Goal: Task Accomplishment & Management: Manage account settings

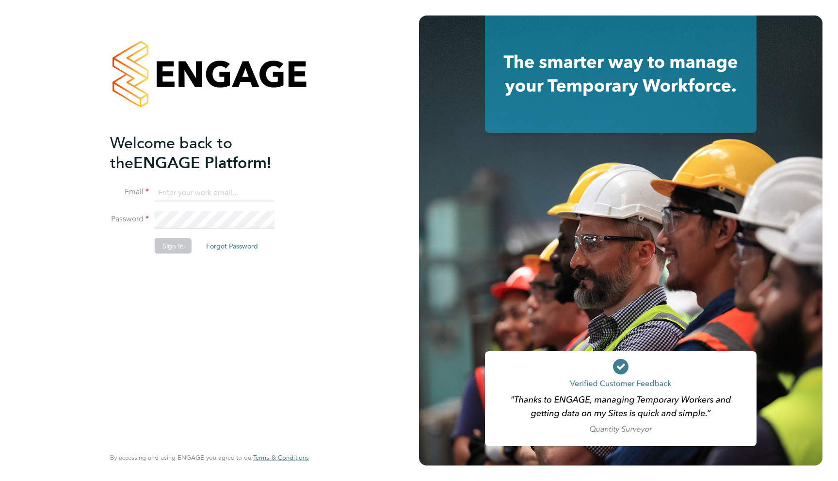
click at [0, 481] on com-1password-button at bounding box center [0, 481] width 0 height 0
click at [231, 194] on input at bounding box center [215, 192] width 120 height 17
type input "support@engagelabs.io"
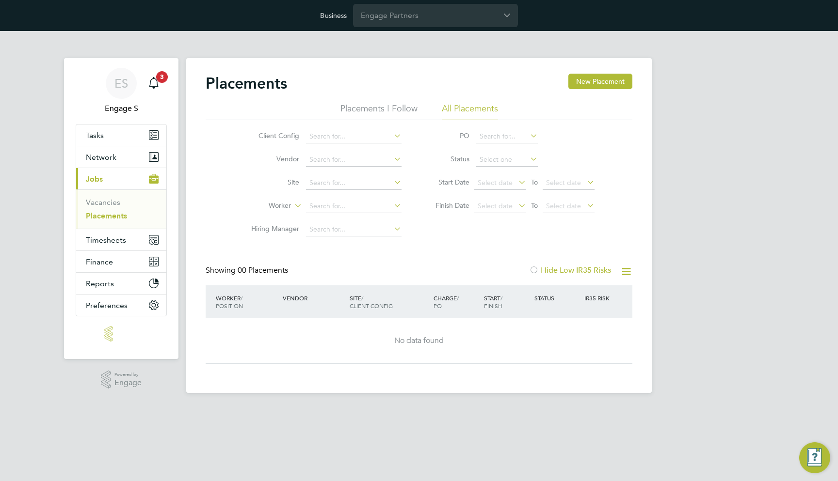
click at [416, 28] on div "Business Engage Partners" at bounding box center [419, 15] width 838 height 31
click at [426, 17] on input "Engage Partners" at bounding box center [435, 15] width 165 height 23
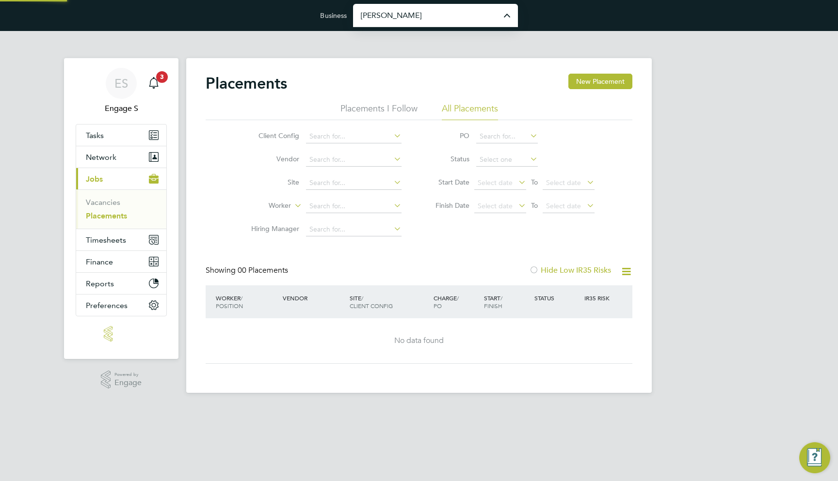
type input "Morgan Sindall Construction & Infrastructure Ltd"
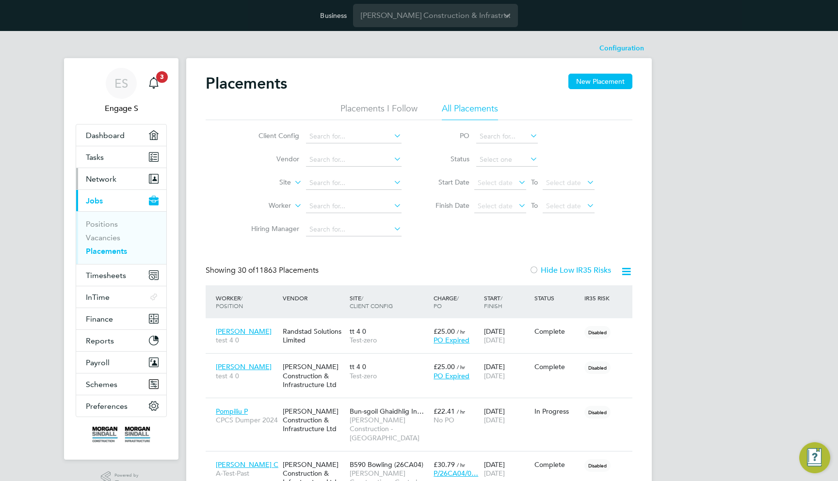
click at [118, 182] on button "Network" at bounding box center [121, 178] width 90 height 21
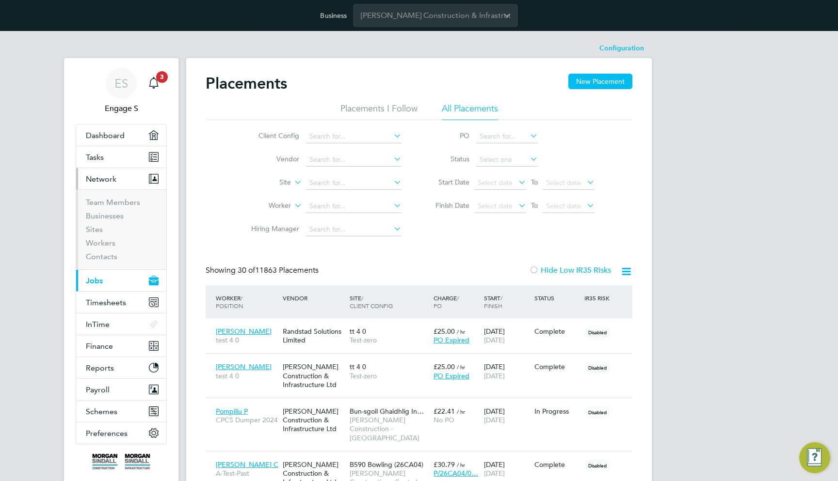
click at [101, 238] on li "Sites" at bounding box center [122, 232] width 73 height 14
click at [103, 241] on link "Workers" at bounding box center [101, 243] width 30 height 9
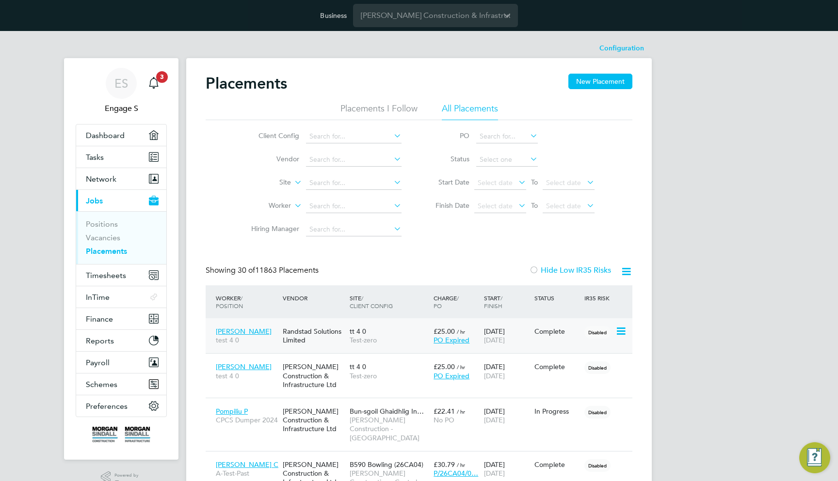
click at [505, 334] on div "01 Feb 2025 31 Mar 2025" at bounding box center [506, 335] width 50 height 27
click at [124, 175] on button "Network" at bounding box center [121, 178] width 90 height 21
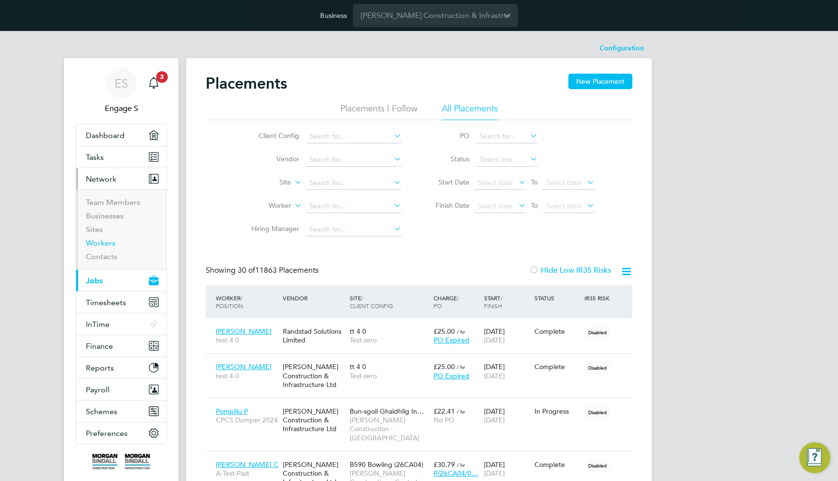
click at [106, 241] on link "Workers" at bounding box center [101, 243] width 30 height 9
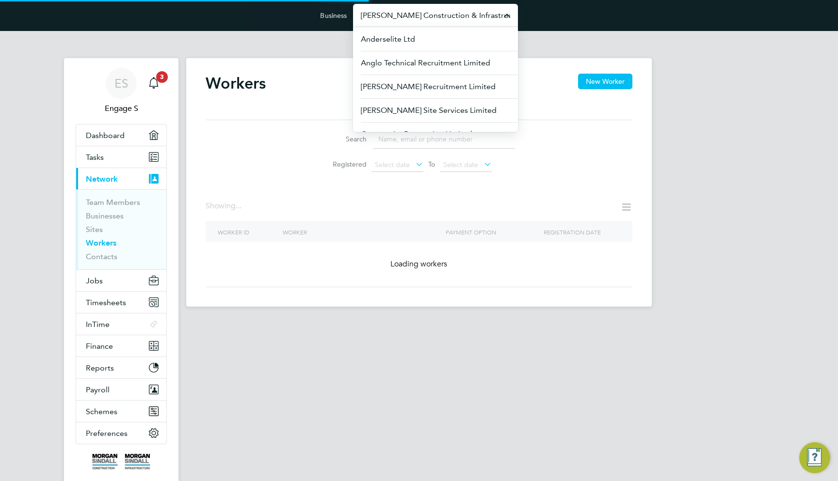
click at [402, 19] on input "Morgan Sindall Construction & Infrastructure Ltd" at bounding box center [435, 15] width 165 height 23
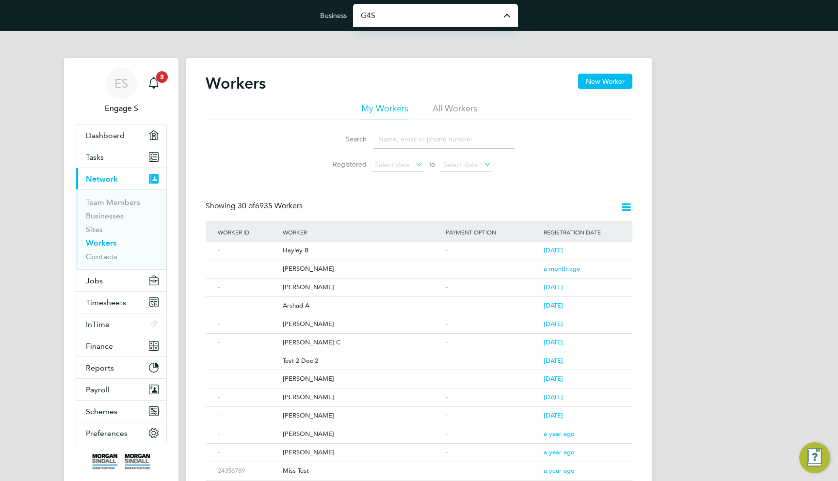
type input "G4S Facilities Management (Uk) Limited"
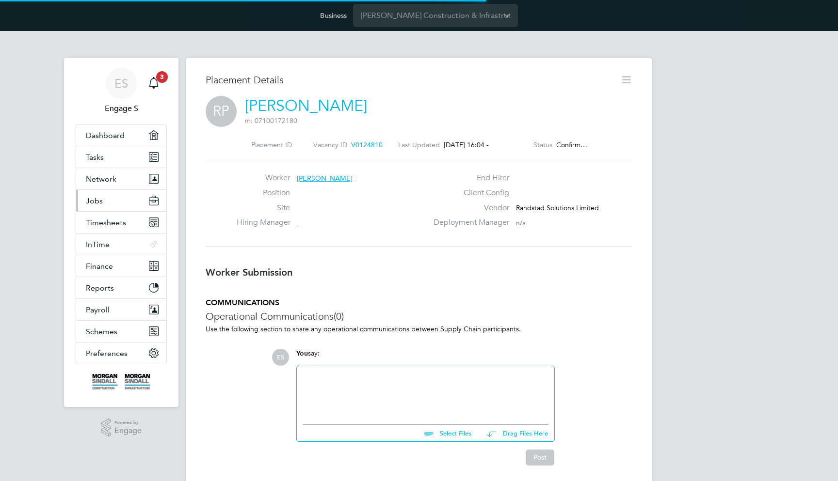
click at [274, 108] on link "Rafael Alfonso P" at bounding box center [306, 105] width 122 height 19
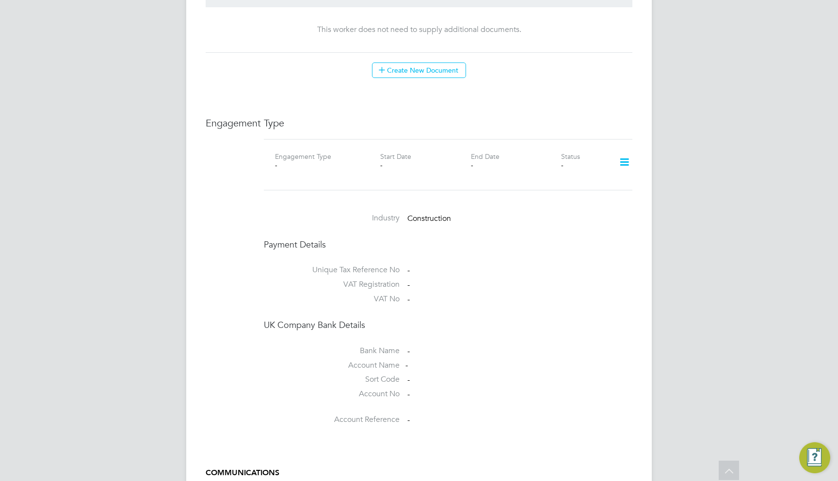
scroll to position [631, 0]
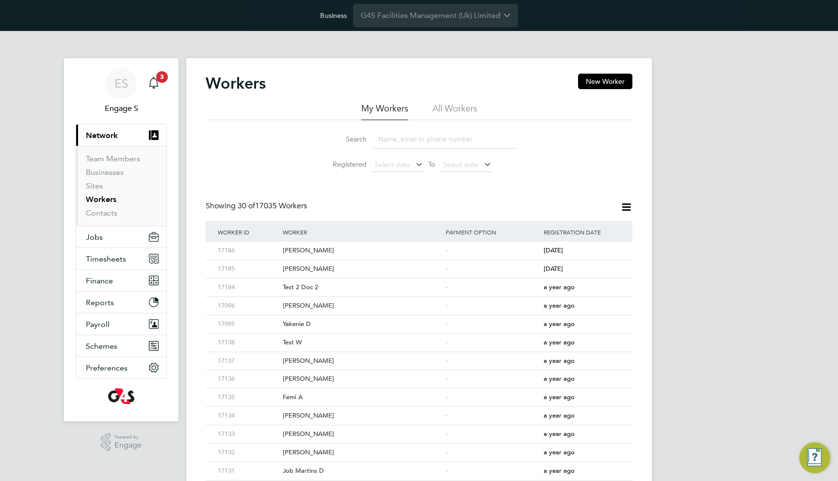
click at [464, 108] on li "All Workers" at bounding box center [454, 111] width 45 height 17
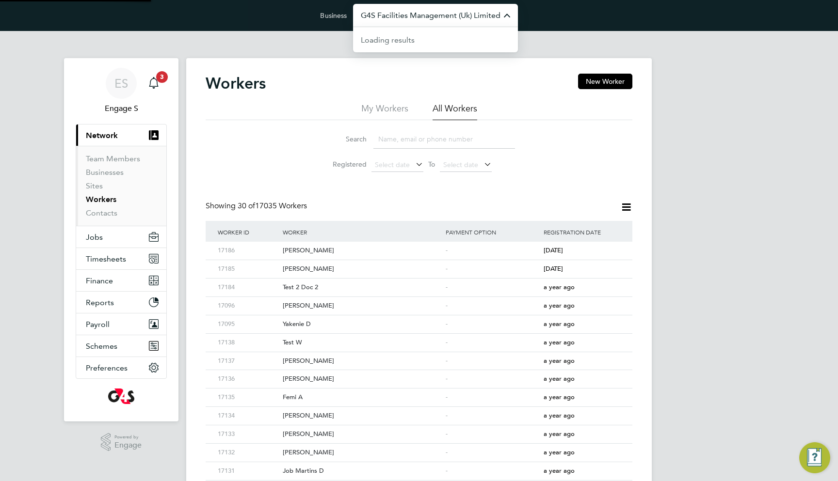
click at [379, 22] on input "G4S Facilities Management (Uk) Limited" at bounding box center [435, 15] width 165 height 23
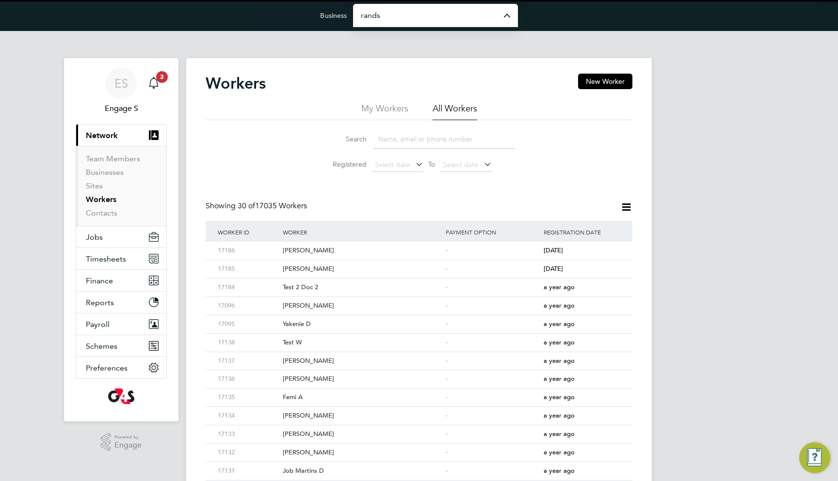
type input "Randstad Solutions Limited"
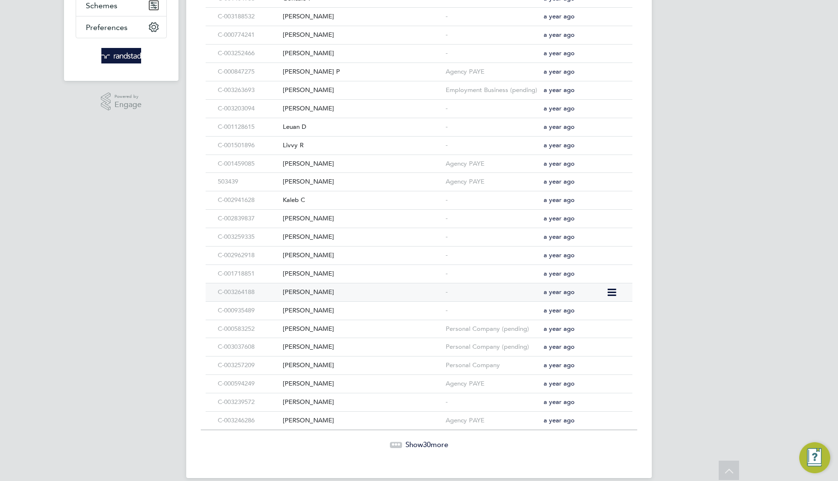
scroll to position [362, 0]
click at [476, 357] on div "Personal Company" at bounding box center [492, 366] width 98 height 18
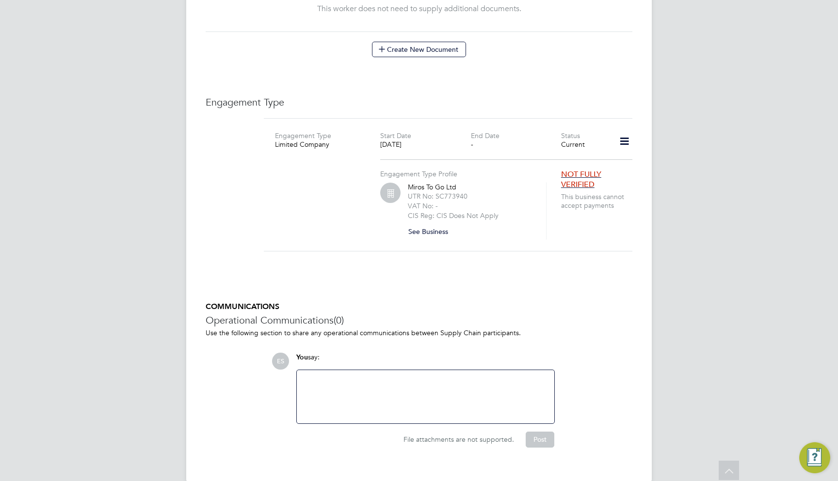
scroll to position [624, 0]
click at [426, 225] on button "See Business" at bounding box center [432, 233] width 48 height 16
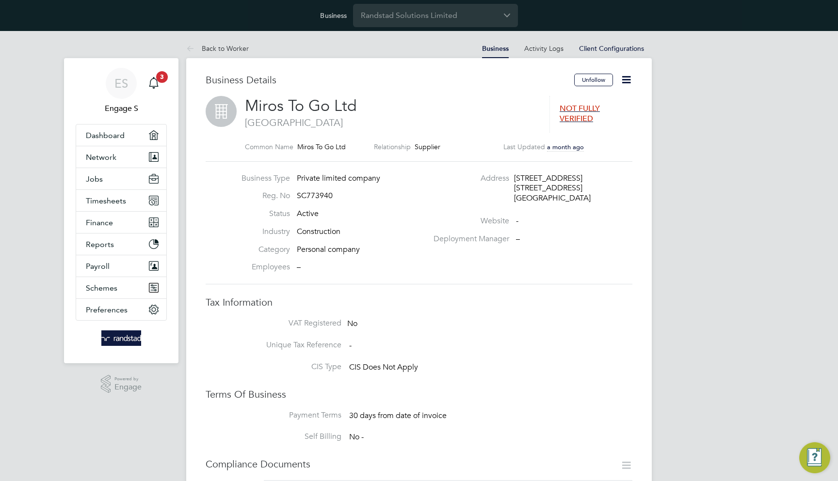
click at [628, 82] on icon at bounding box center [626, 80] width 12 height 12
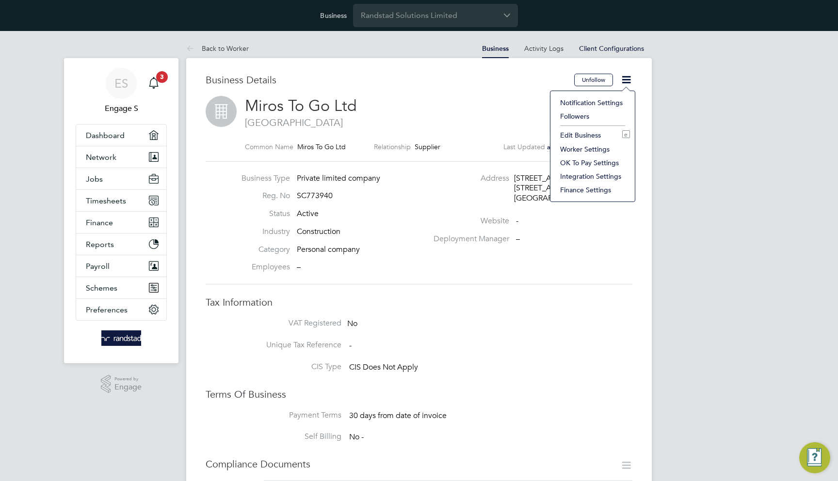
click at [584, 133] on li "Edit Business e" at bounding box center [592, 135] width 75 height 14
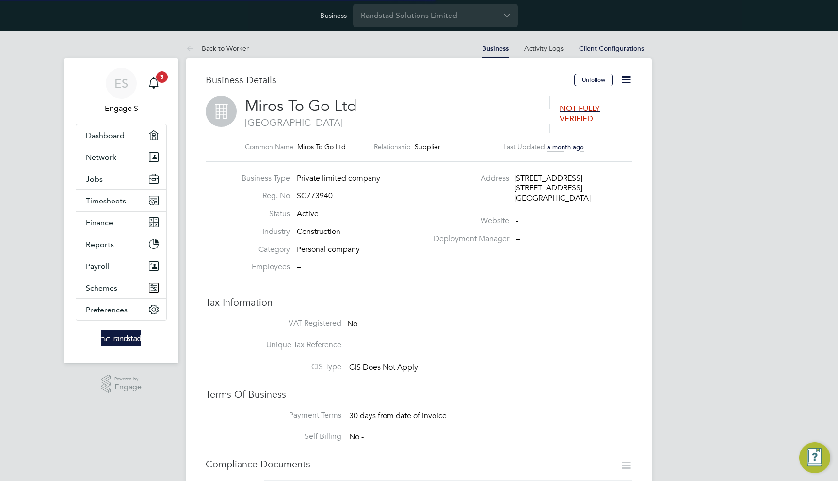
type input "United Kingdom"
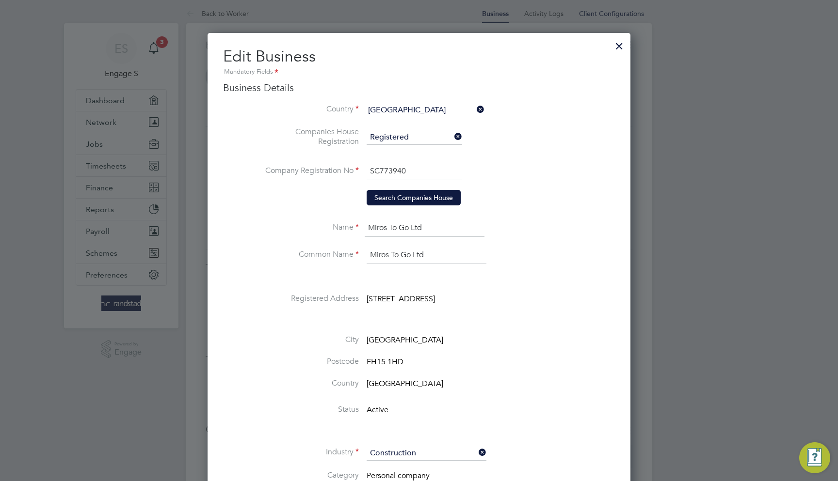
scroll to position [39, 0]
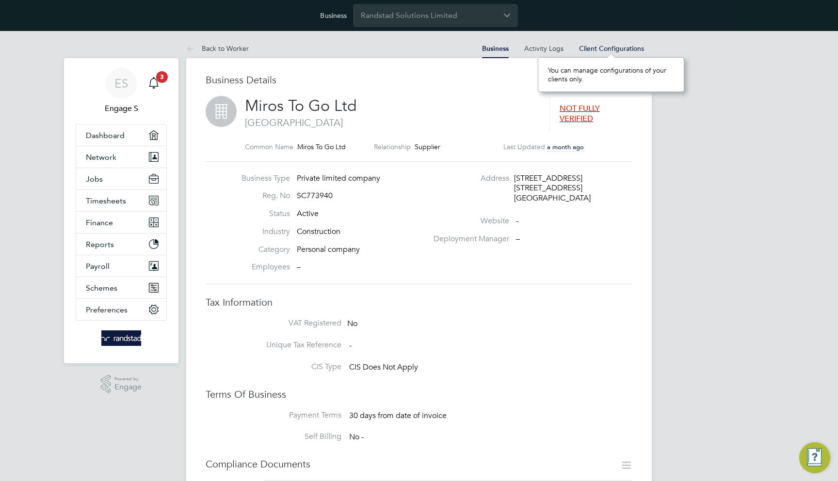
scroll to position [9, 66]
click at [624, 81] on div "You can manage configurations of your clients only." at bounding box center [611, 74] width 146 height 35
click at [629, 108] on div "NOT FULLY VERIFIED" at bounding box center [590, 114] width 83 height 37
click at [631, 86] on icon at bounding box center [626, 80] width 12 height 12
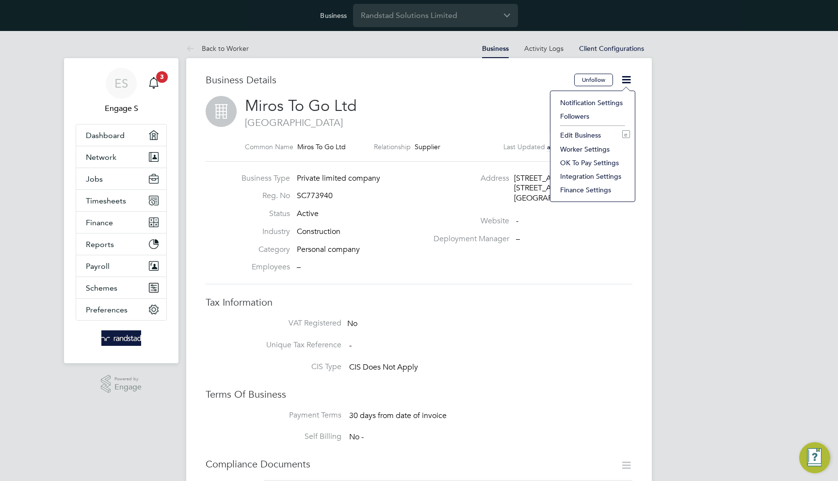
click at [588, 192] on li "Finance Settings" at bounding box center [592, 190] width 75 height 14
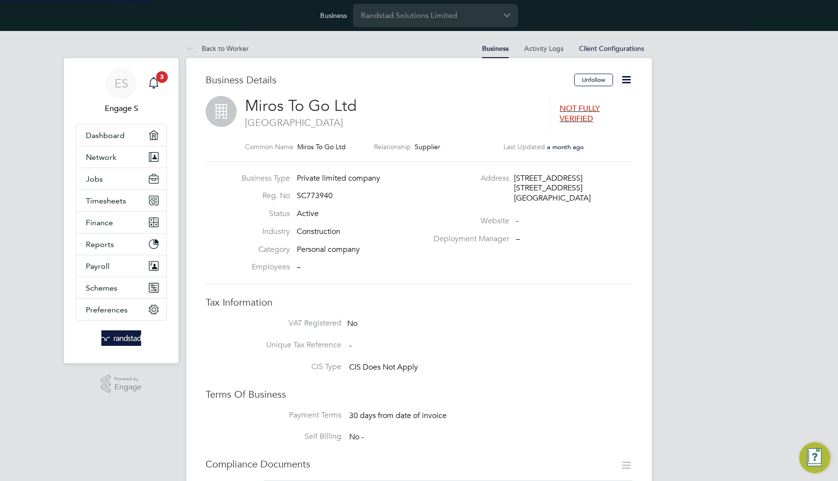
type input "Weekly"
type input "Standard - 20%"
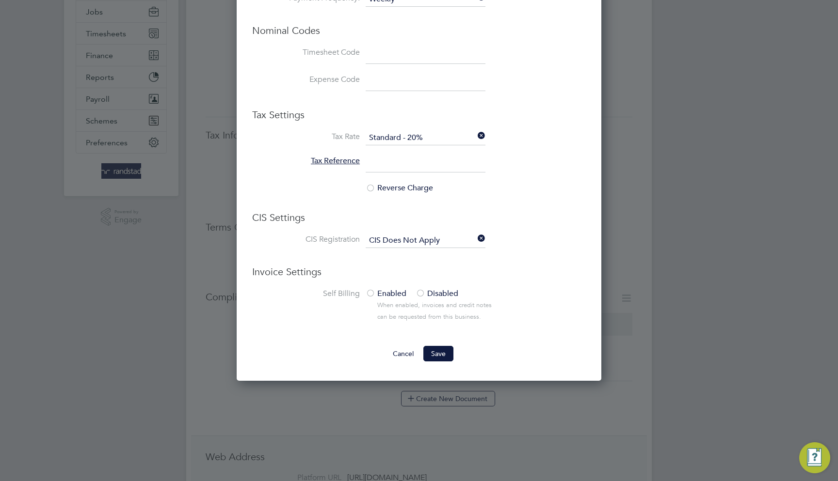
scroll to position [168, 0]
click at [444, 234] on input at bounding box center [426, 240] width 120 height 15
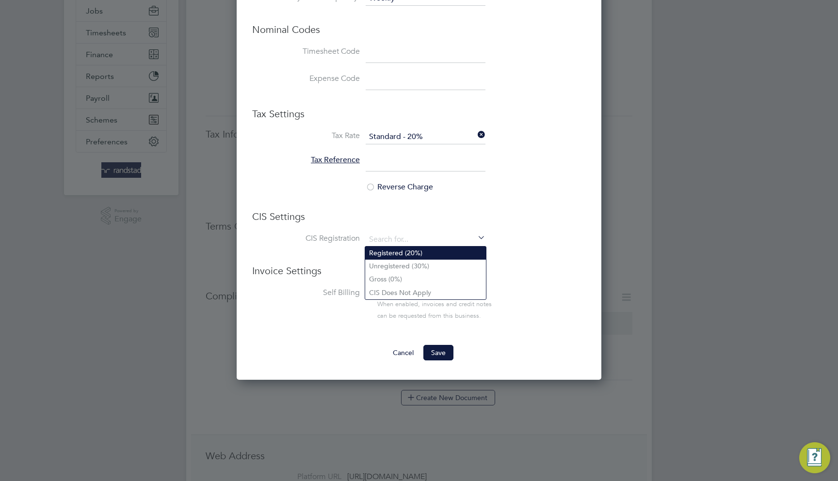
click at [430, 255] on li "Registered (20%)" at bounding box center [425, 253] width 121 height 13
type input "Registered (20%)"
